Goal: Task Accomplishment & Management: Manage account settings

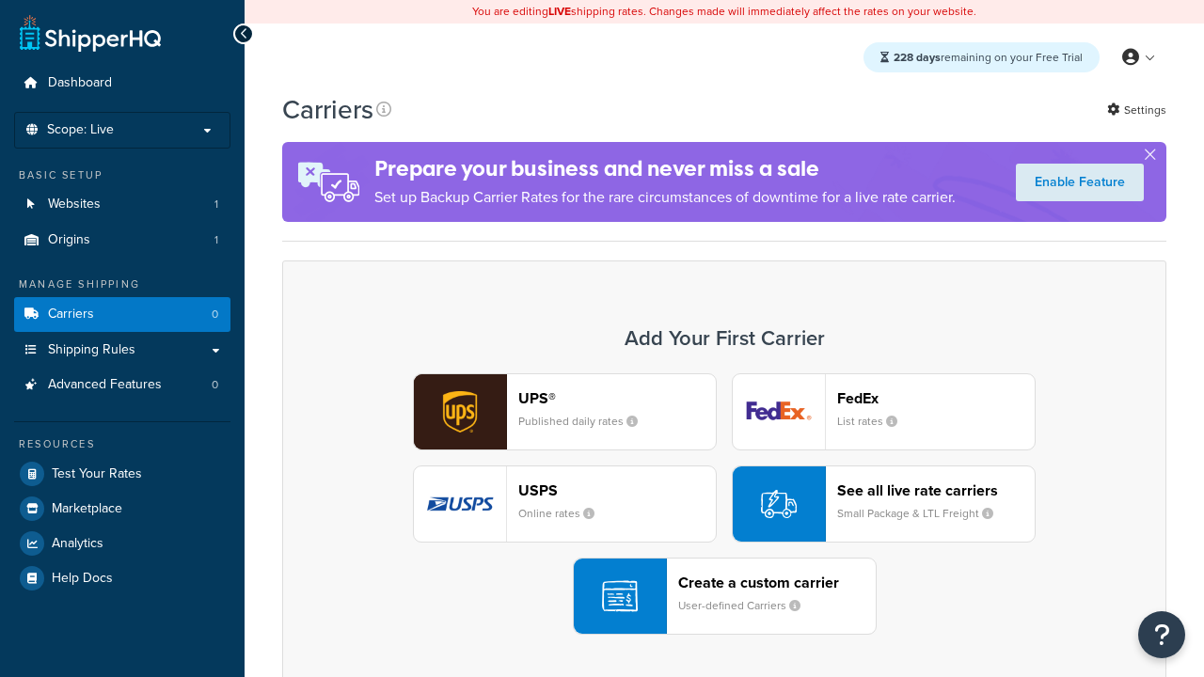
click at [936, 398] on header "FedEx" at bounding box center [935, 398] width 197 height 18
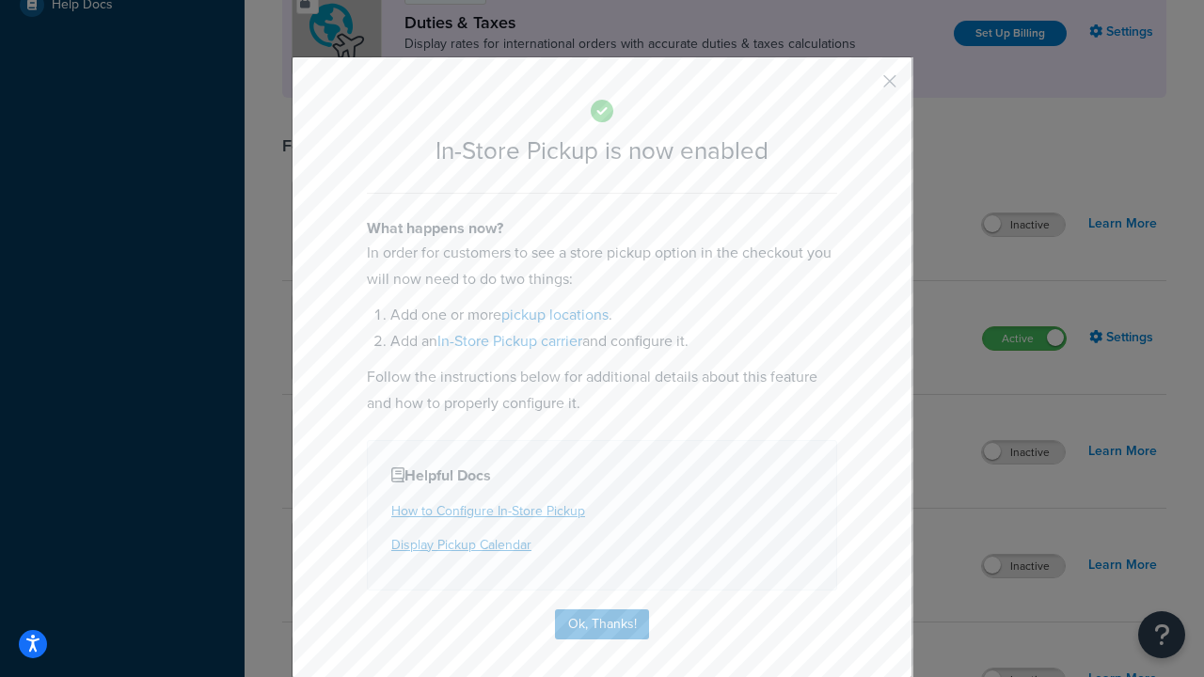
click at [861, 87] on button "button" at bounding box center [861, 88] width 5 height 5
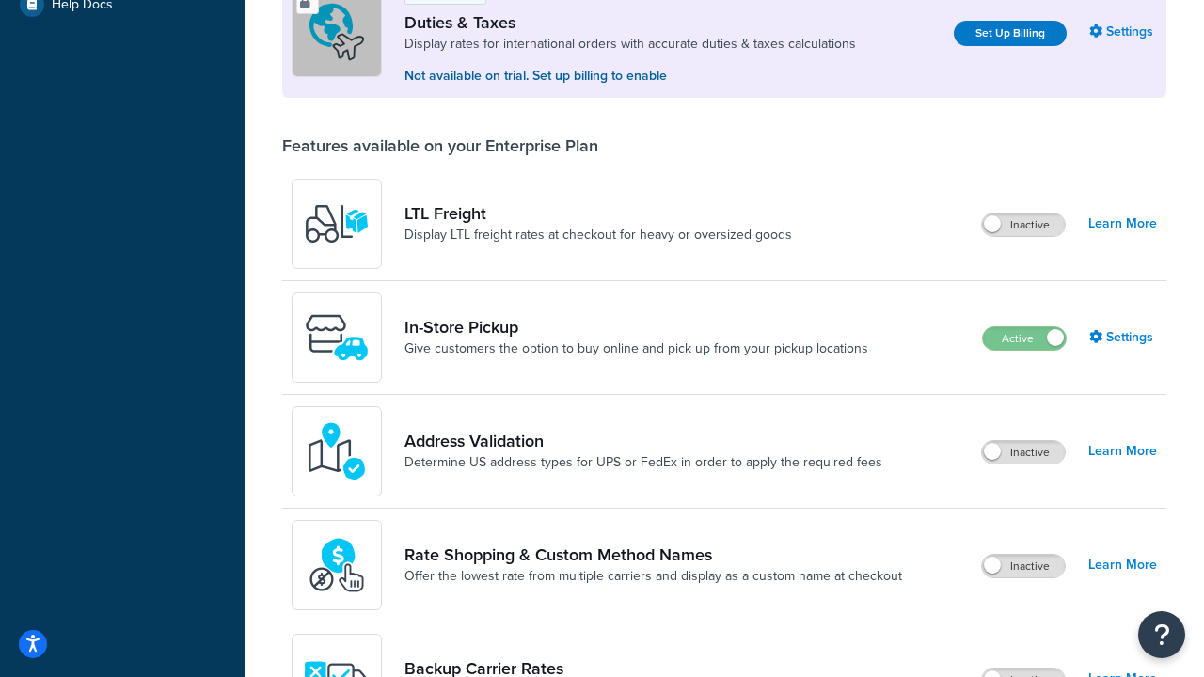
scroll to position [574, 0]
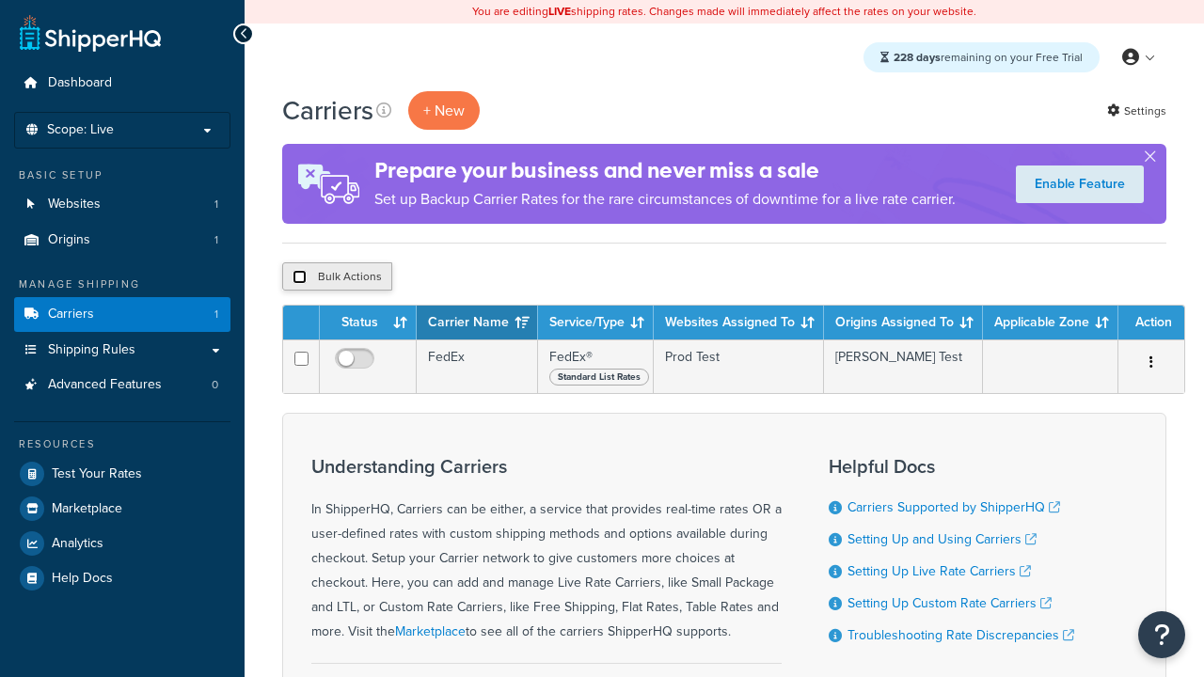
click at [299, 277] on input "checkbox" at bounding box center [299, 277] width 14 height 14
checkbox input "true"
click at [0, 0] on button "Delete" at bounding box center [0, 0] width 0 height 0
